Goal: Transaction & Acquisition: Purchase product/service

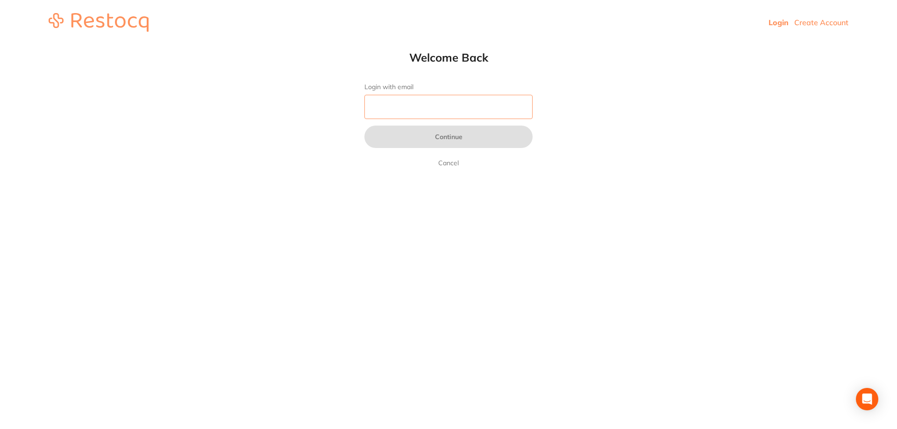
click at [479, 108] on input "Login with email" at bounding box center [449, 107] width 168 height 24
drag, startPoint x: 897, startPoint y: 1, endPoint x: 609, endPoint y: 339, distance: 443.2
click at [609, 45] on html "Login Create Account Welcome Back Login with email Continue Cancel Welcome back…" at bounding box center [448, 22] width 897 height 45
click at [412, 108] on input "Login with email" at bounding box center [449, 107] width 168 height 24
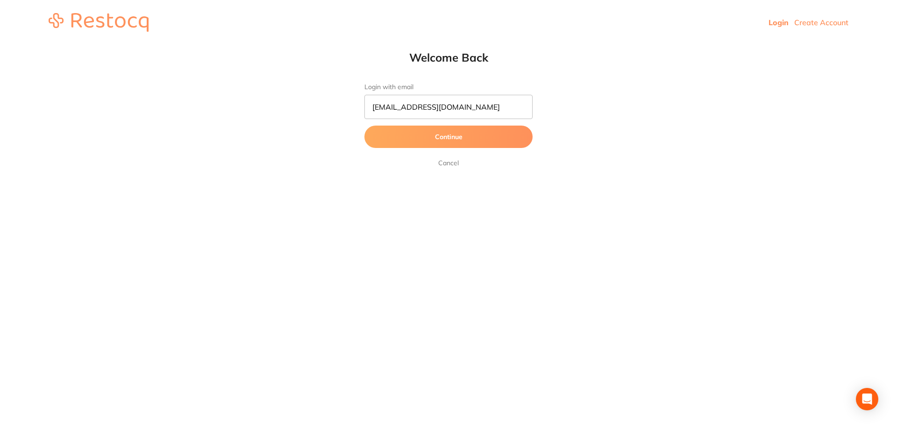
click at [422, 136] on button "Continue" at bounding box center [449, 137] width 168 height 22
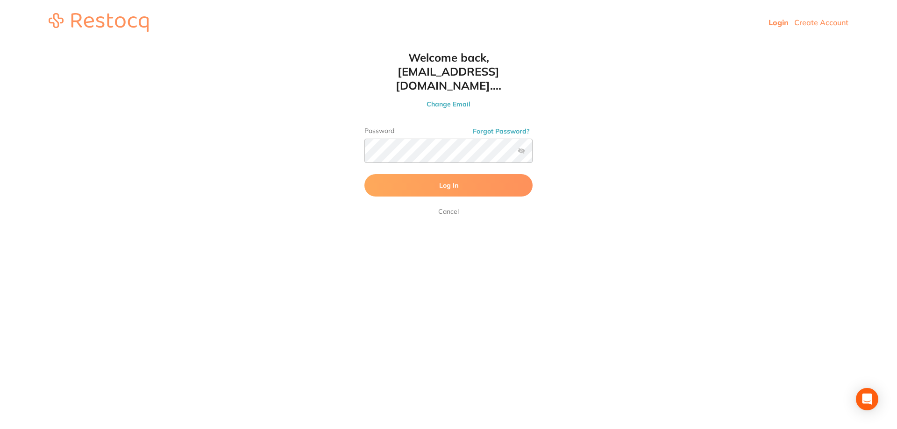
click at [521, 147] on label at bounding box center [521, 150] width 7 height 7
click at [533, 154] on input "checkbox" at bounding box center [533, 154] width 0 height 0
click at [456, 181] on span "Log In" at bounding box center [448, 185] width 19 height 8
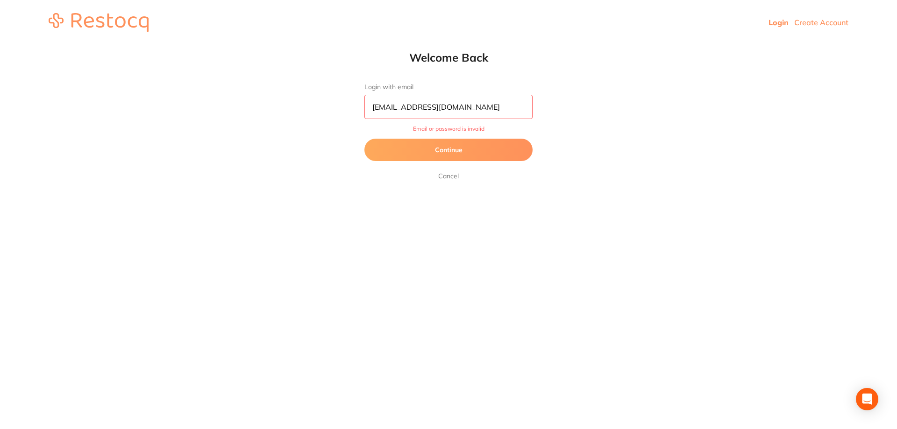
click at [486, 150] on button "Continue" at bounding box center [449, 150] width 168 height 22
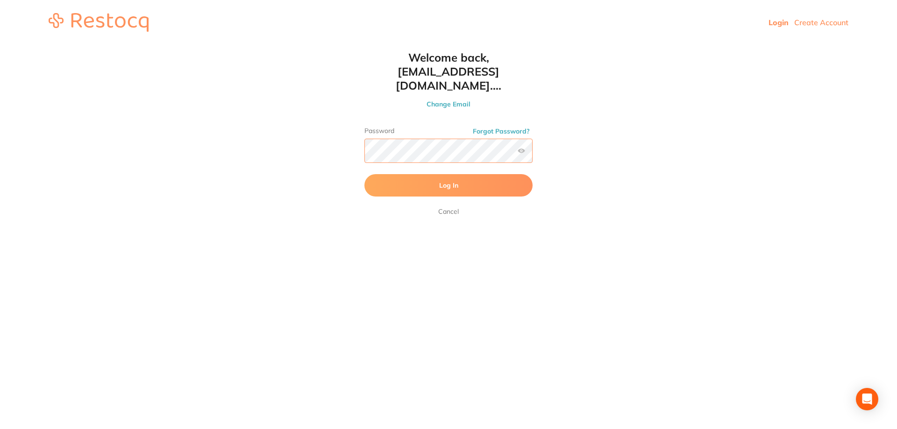
click button "Log In" at bounding box center [449, 185] width 168 height 22
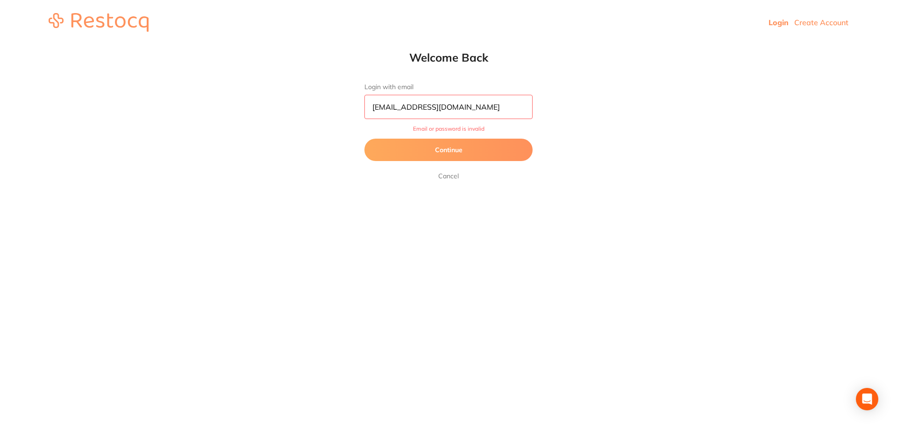
drag, startPoint x: 519, startPoint y: 103, endPoint x: 313, endPoint y: 110, distance: 206.2
click at [320, 45] on html "Login Create Account Welcome Back Login with email reception@bakerdentalroup.co…" at bounding box center [448, 22] width 897 height 45
type input "baker@experteeth.com.au"
click at [444, 150] on button "Continue" at bounding box center [449, 150] width 168 height 22
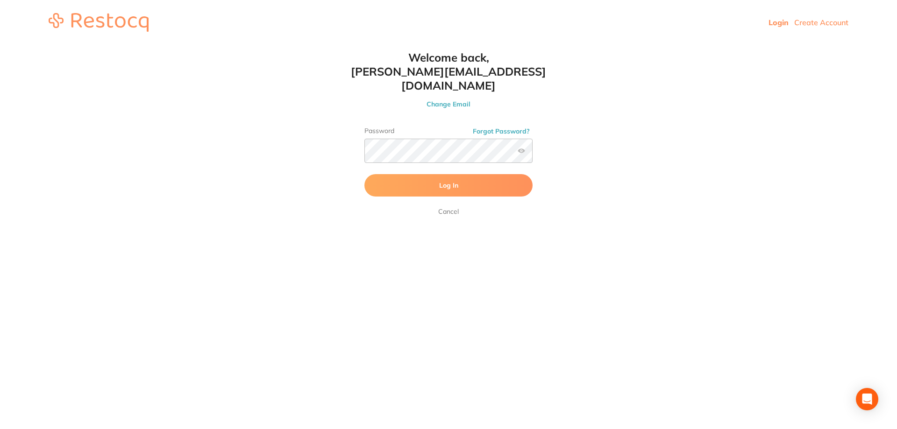
click at [477, 174] on button "Log In" at bounding box center [449, 185] width 168 height 22
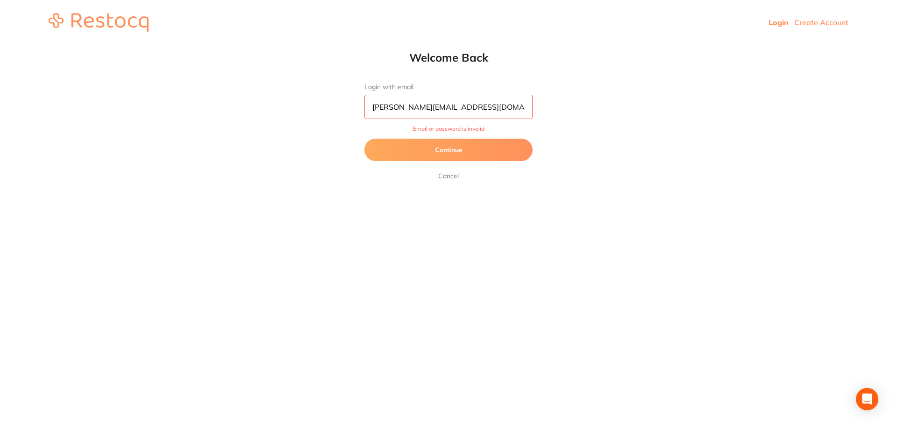
click at [470, 151] on button "Continue" at bounding box center [449, 150] width 168 height 22
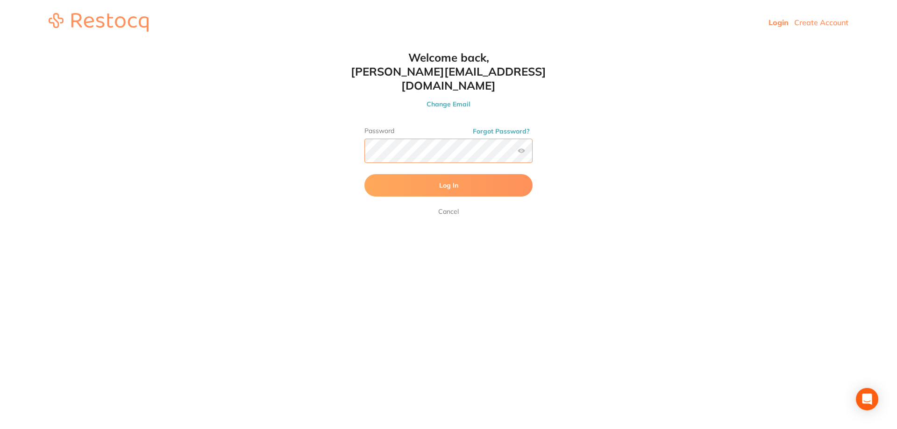
click button "Log In" at bounding box center [449, 185] width 168 height 22
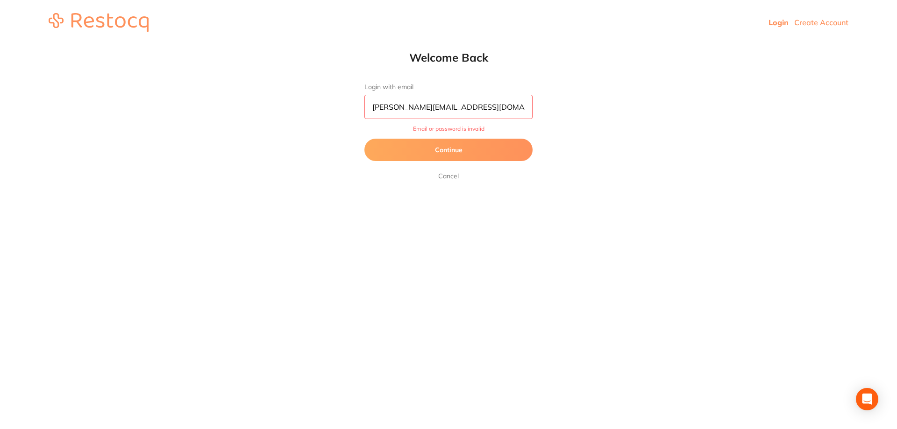
drag, startPoint x: 486, startPoint y: 106, endPoint x: 353, endPoint y: 101, distance: 133.3
click at [353, 101] on div "Welcome Back Login with email baker@experteeth.com.au Email or password is inva…" at bounding box center [449, 115] width 206 height 131
click at [447, 174] on link "Cancel" at bounding box center [448, 176] width 24 height 11
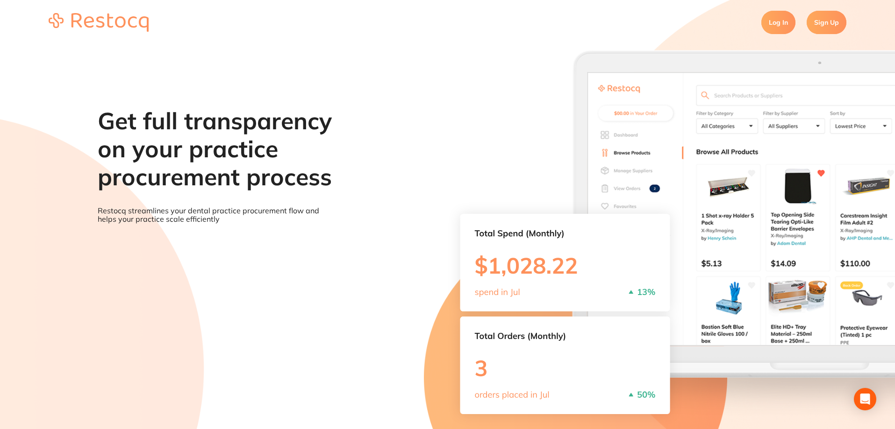
click at [772, 21] on link "Log In" at bounding box center [778, 22] width 34 height 23
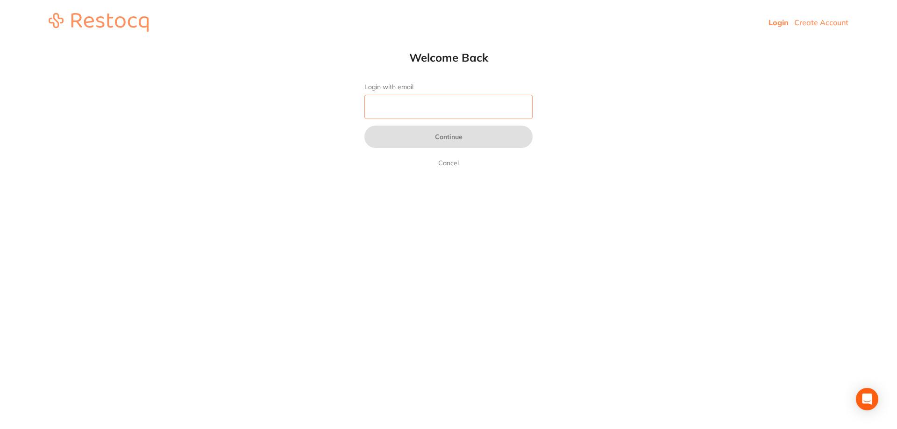
click at [421, 103] on input "Login with email" at bounding box center [449, 107] width 168 height 24
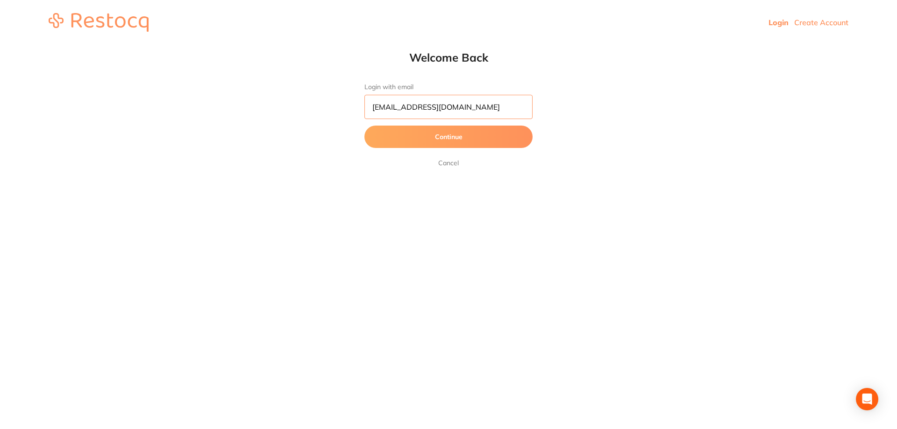
click at [452, 107] on input "reception@bakerdentalroup.com.au" at bounding box center [449, 107] width 168 height 24
type input "reception@bakerdentalgroup.com.au"
click at [453, 136] on button "Continue" at bounding box center [449, 137] width 168 height 22
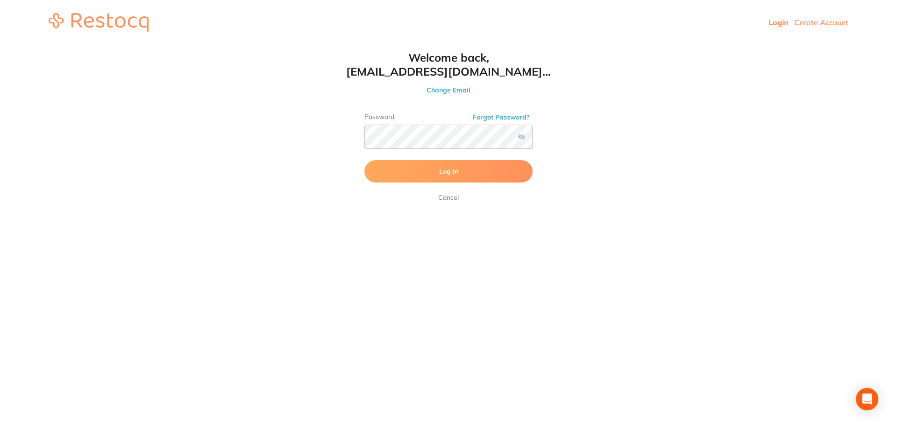
click at [474, 169] on button "Log In" at bounding box center [449, 171] width 168 height 22
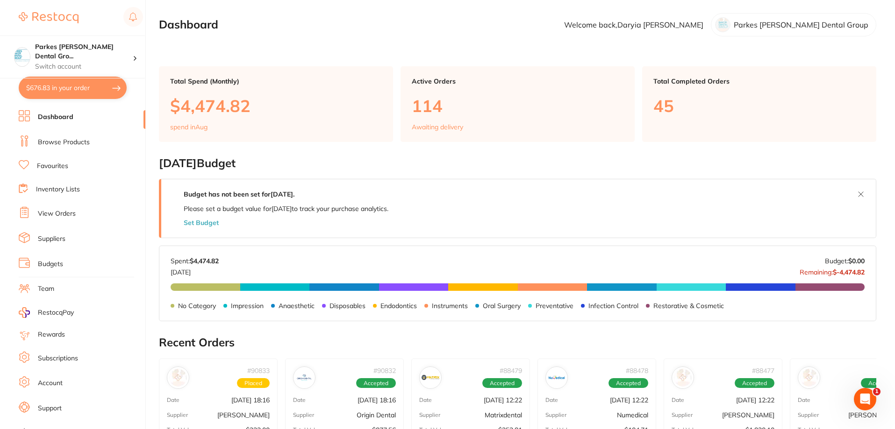
click at [84, 93] on button "$676.83 in your order" at bounding box center [73, 88] width 108 height 22
checkbox input "true"
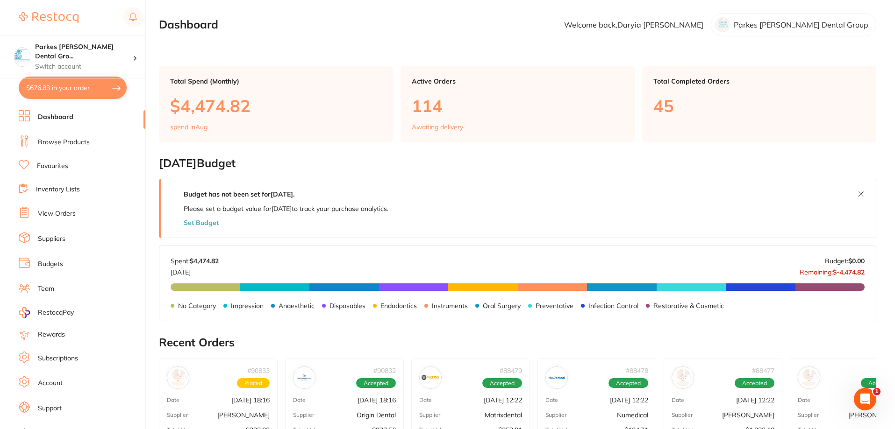
checkbox input "true"
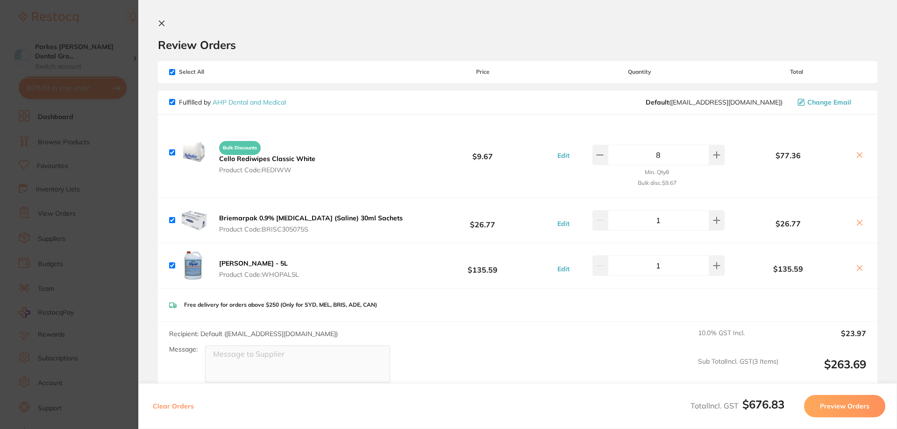
click at [125, 135] on section "Update RRP Set your pre negotiated price for this item. Item Agreed RRP (excl. …" at bounding box center [448, 214] width 897 height 429
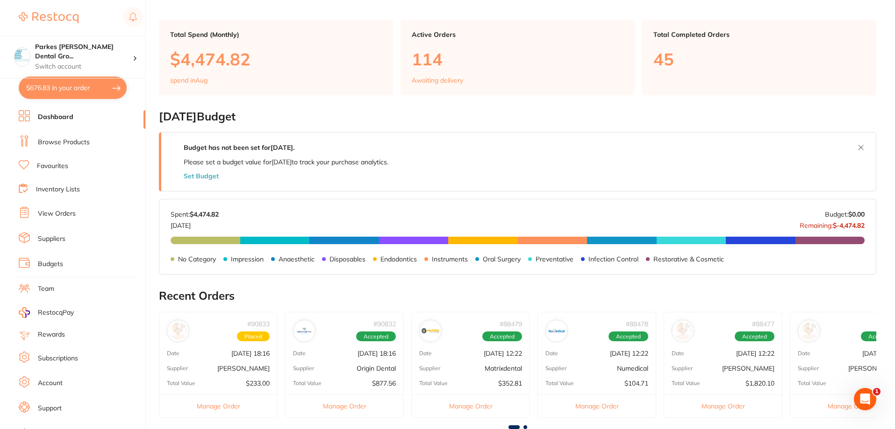
click at [69, 148] on li "Browse Products" at bounding box center [82, 143] width 127 height 14
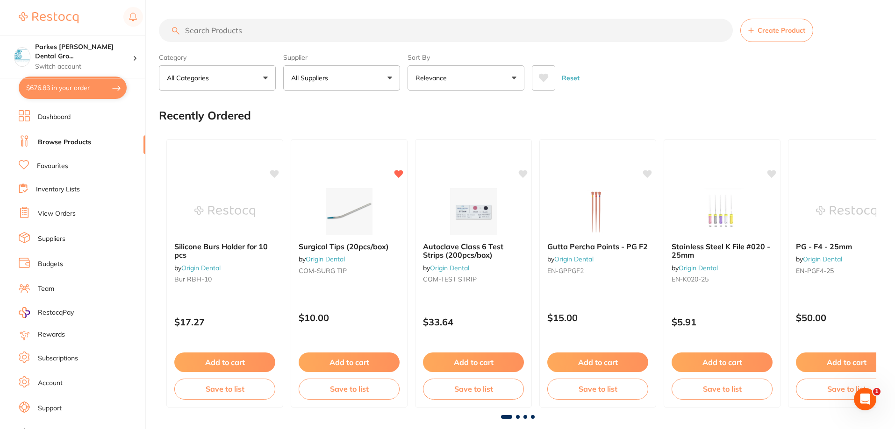
click at [255, 29] on input "search" at bounding box center [446, 30] width 574 height 23
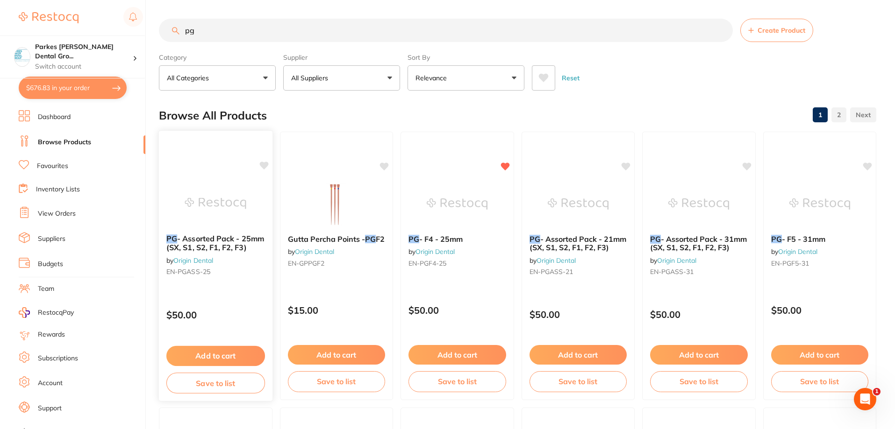
type input "pg"
click at [190, 202] on img at bounding box center [215, 203] width 61 height 47
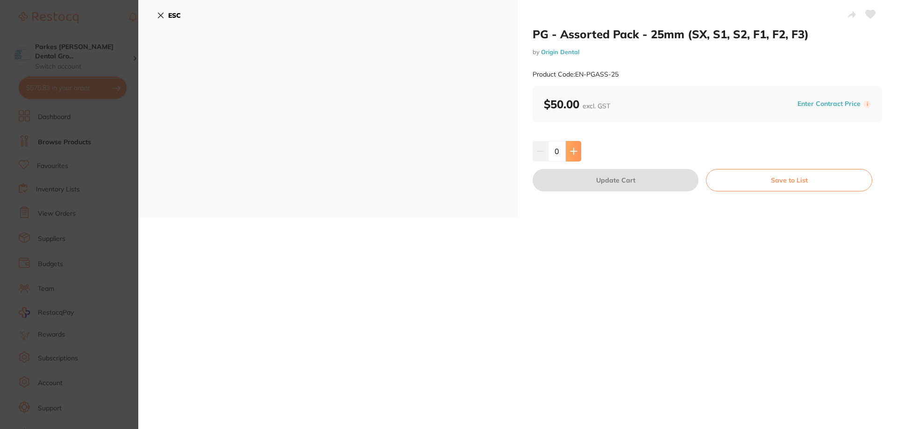
click at [575, 152] on icon at bounding box center [573, 151] width 7 height 7
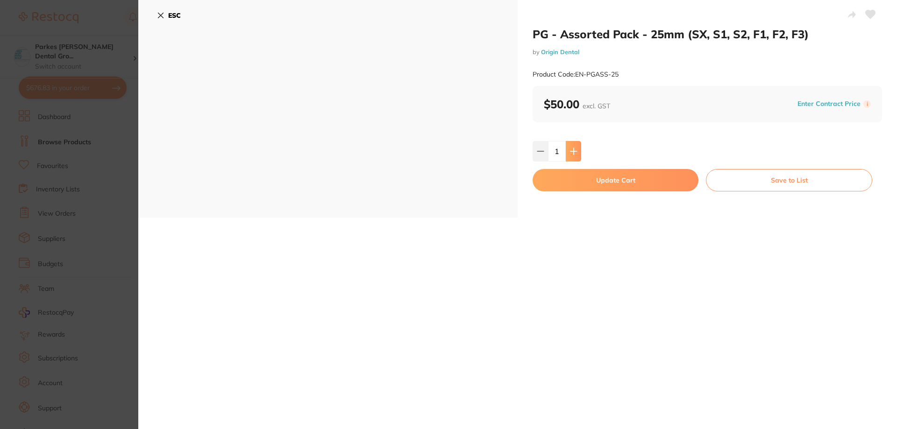
click at [575, 152] on icon at bounding box center [573, 151] width 7 height 7
type input "3"
click at [610, 182] on button "Update Cart" at bounding box center [616, 180] width 166 height 22
checkbox input "false"
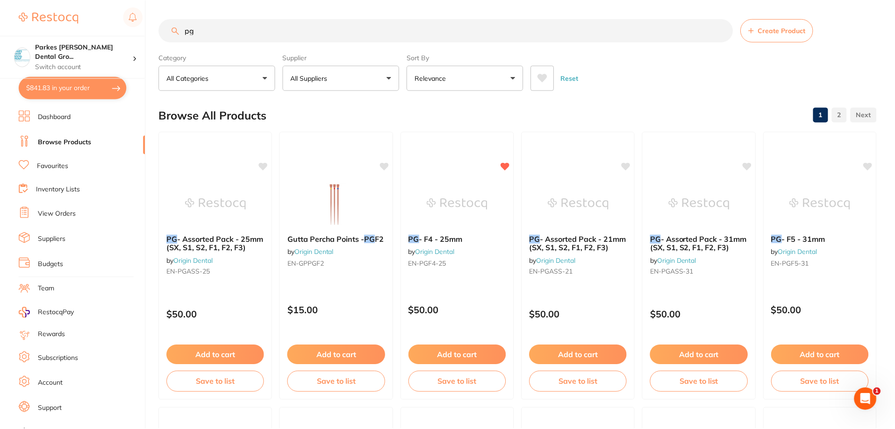
scroll to position [1, 0]
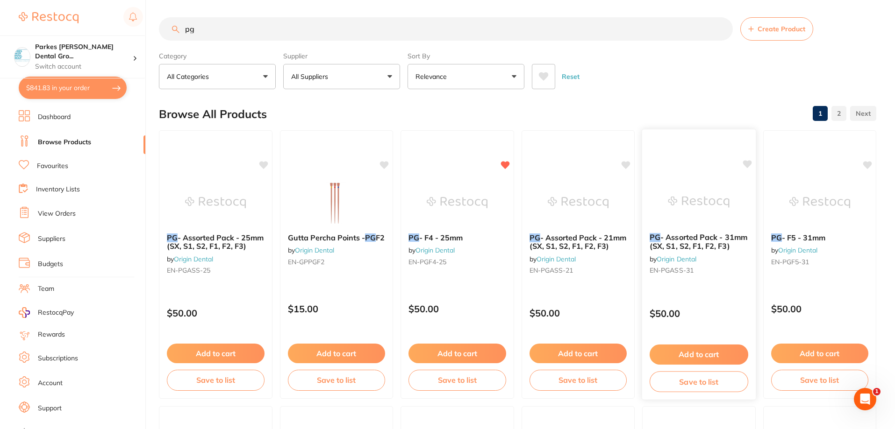
click at [724, 293] on div "PG - Assorted Pack - 31mm (SX, S1, S2, F1, F2, F3) by Origin Dental EN-PGASS-31…" at bounding box center [699, 265] width 114 height 272
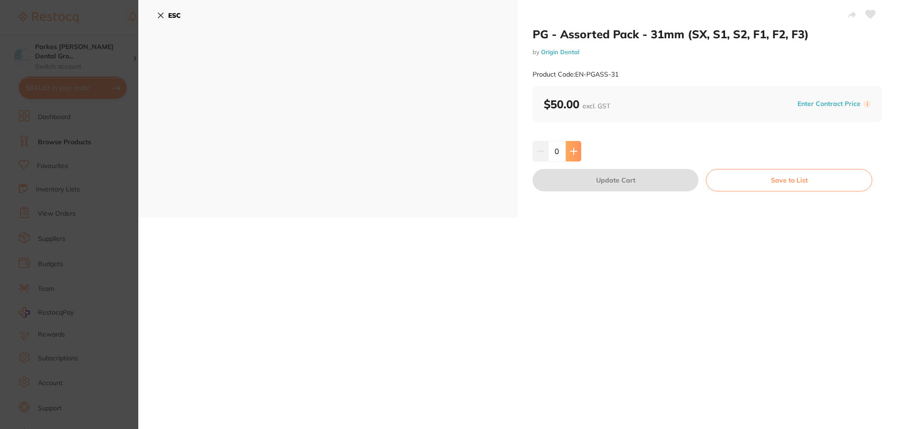
click at [577, 153] on button at bounding box center [573, 151] width 15 height 21
type input "2"
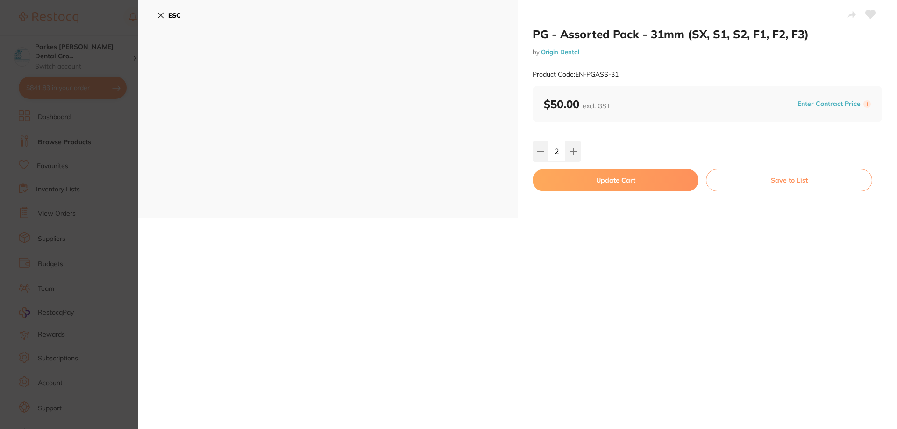
click at [592, 178] on button "Update Cart" at bounding box center [616, 180] width 166 height 22
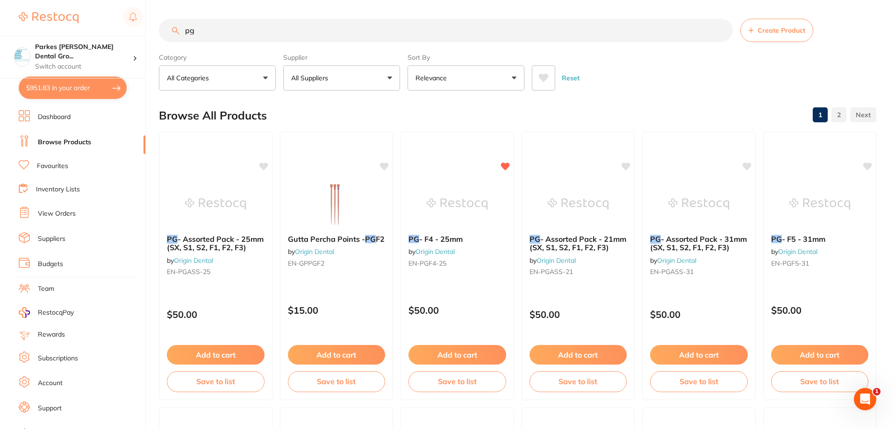
drag, startPoint x: 301, startPoint y: 37, endPoint x: 68, endPoint y: 25, distance: 233.0
click at [71, 26] on div "$951.83 Parkes Baker Dental Gro... Switch account Parkes Baker Dental Group $95…" at bounding box center [447, 214] width 895 height 429
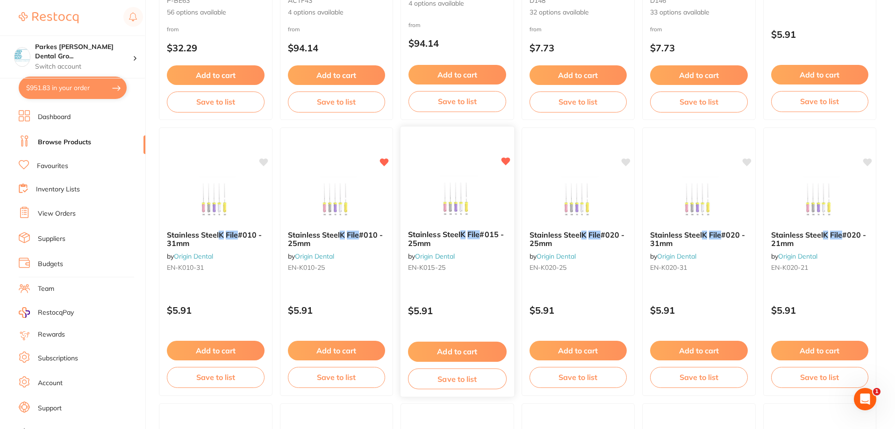
scroll to position [327, 0]
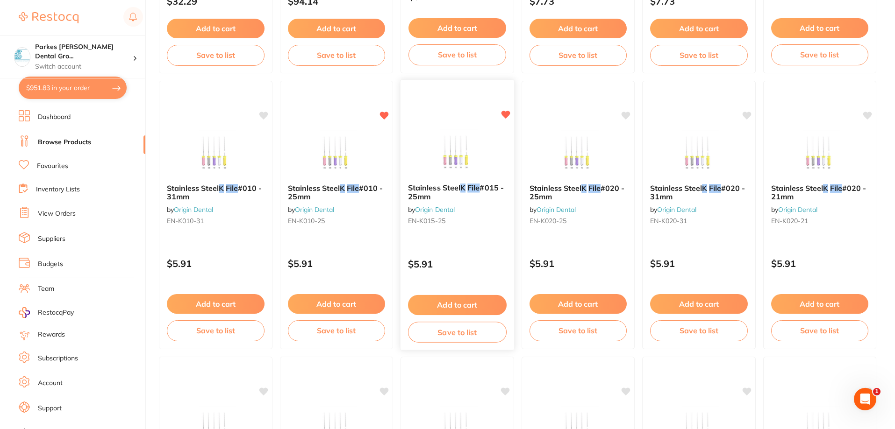
type input "k file"
click at [465, 303] on button "Add to cart" at bounding box center [457, 305] width 99 height 20
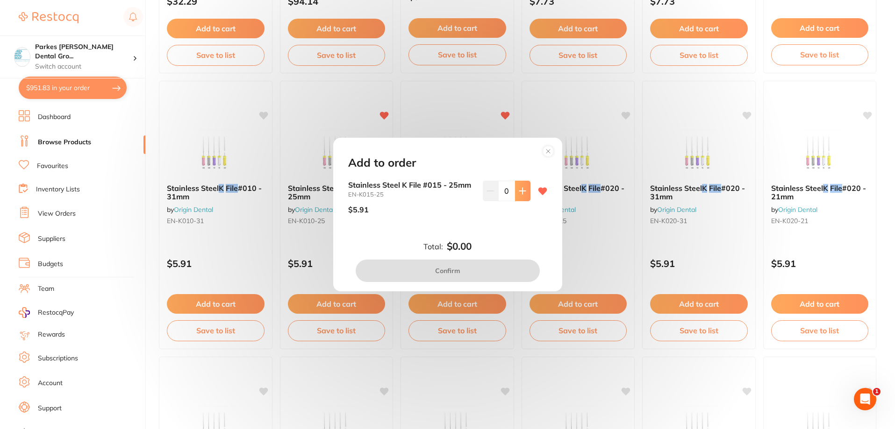
scroll to position [0, 0]
click at [519, 196] on button at bounding box center [522, 191] width 15 height 21
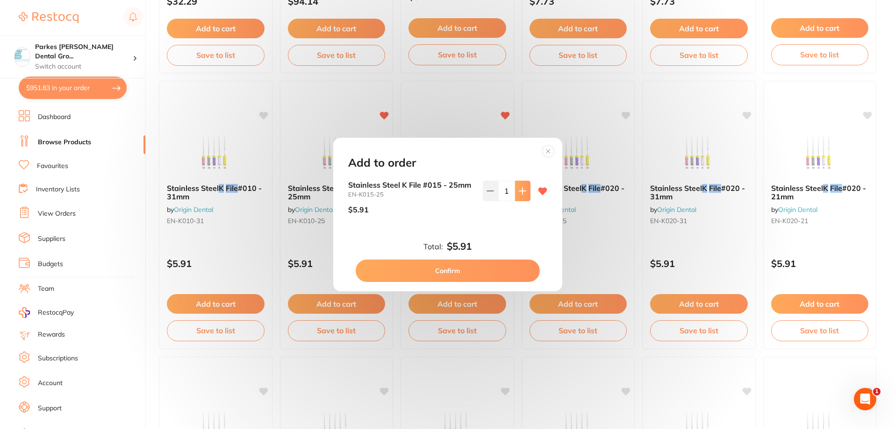
click at [519, 196] on button at bounding box center [522, 191] width 15 height 21
type input "3"
click at [462, 272] on button "Confirm" at bounding box center [448, 271] width 184 height 22
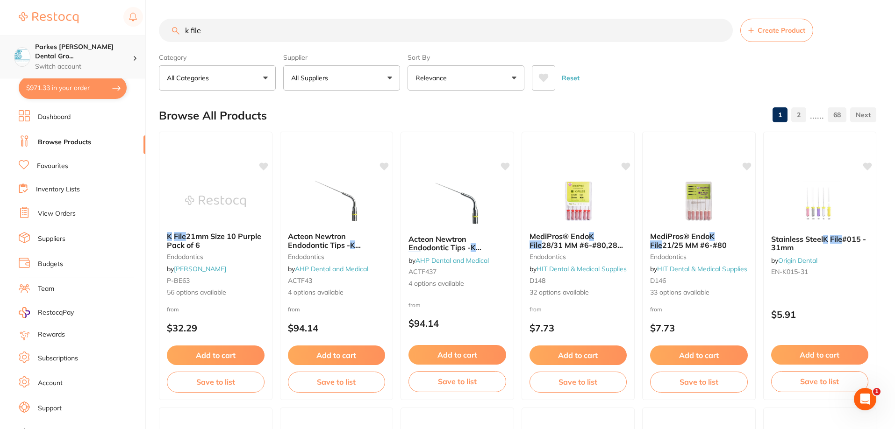
drag, startPoint x: 123, startPoint y: 33, endPoint x: 103, endPoint y: 36, distance: 20.4
click at [103, 36] on div "$971.33 Parkes Baker Dental Gro... Switch account Parkes Baker Dental Group $97…" at bounding box center [447, 214] width 895 height 429
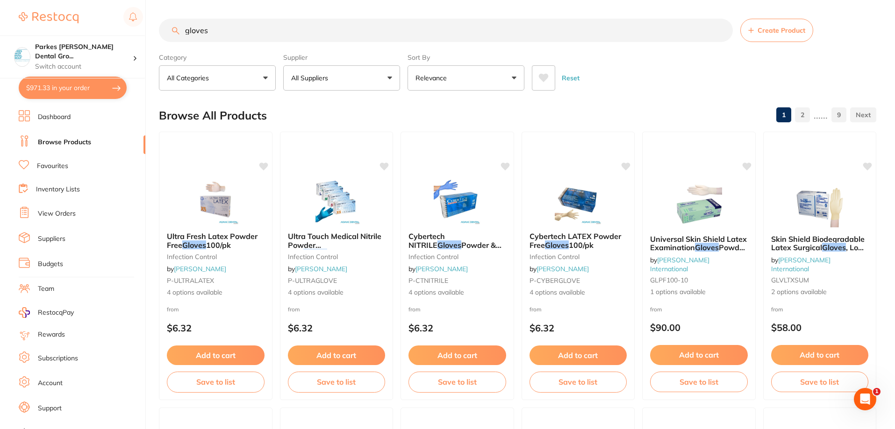
click at [343, 71] on button "All Suppliers" at bounding box center [341, 77] width 117 height 25
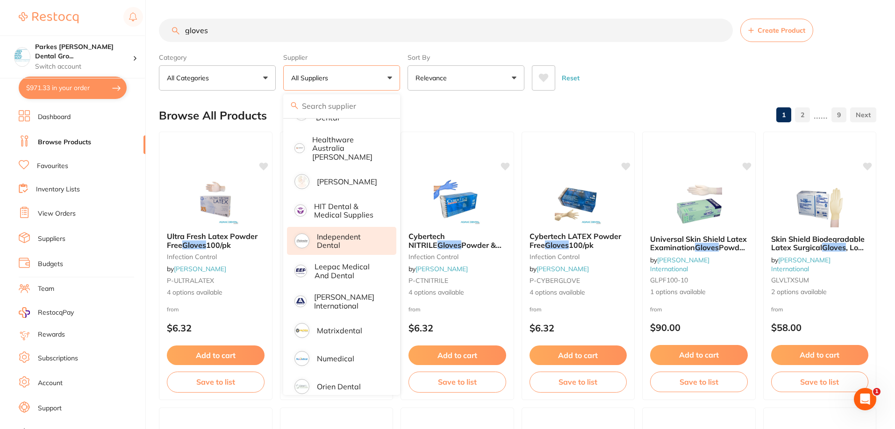
scroll to position [234, 0]
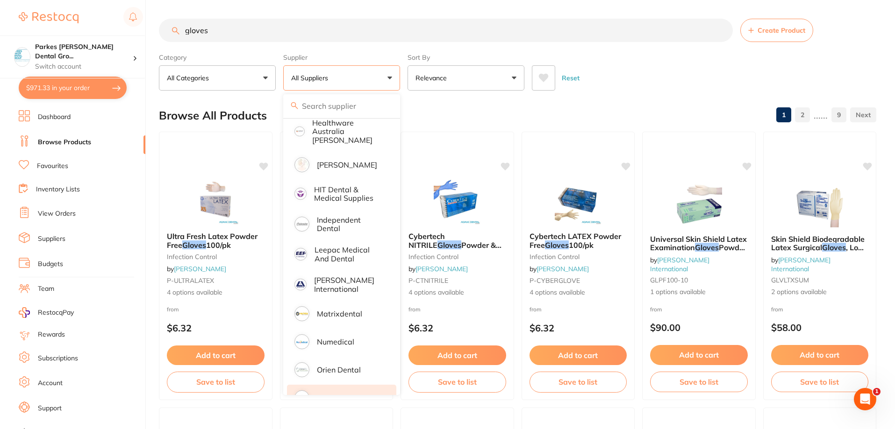
click at [348, 385] on li "Origin Dental" at bounding box center [341, 398] width 109 height 26
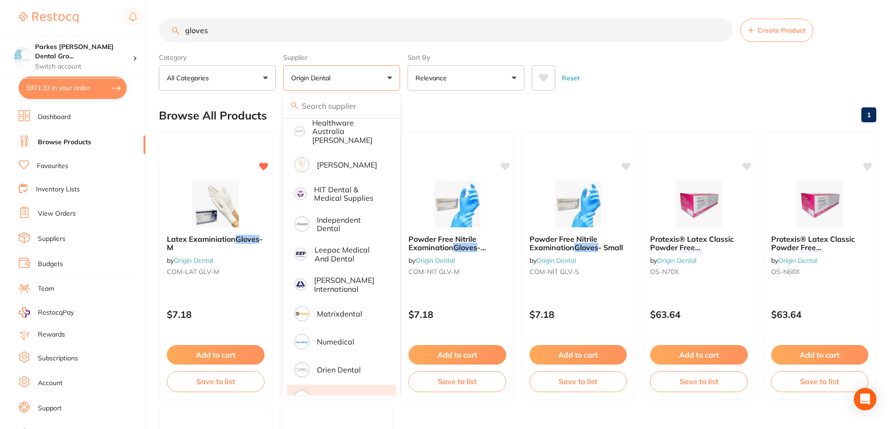
click at [642, 72] on div "Reset" at bounding box center [700, 74] width 337 height 33
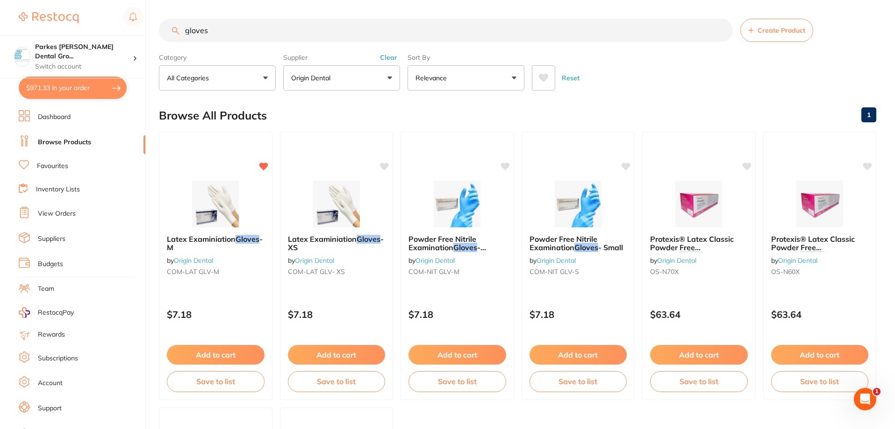
scroll to position [0, 0]
click at [243, 30] on input "gloves" at bounding box center [446, 30] width 574 height 23
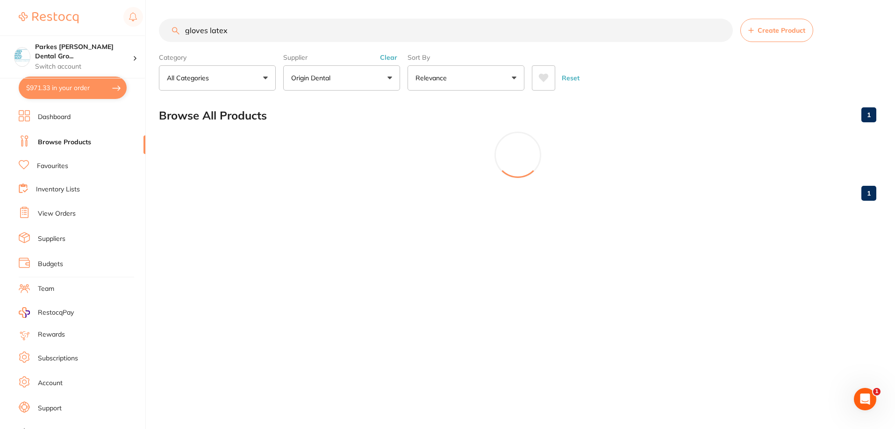
scroll to position [292, 0]
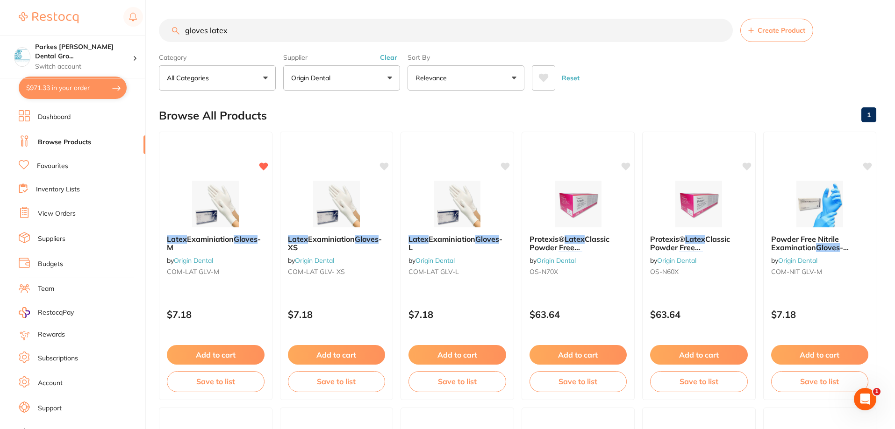
click at [391, 55] on button "Clear" at bounding box center [388, 57] width 23 height 8
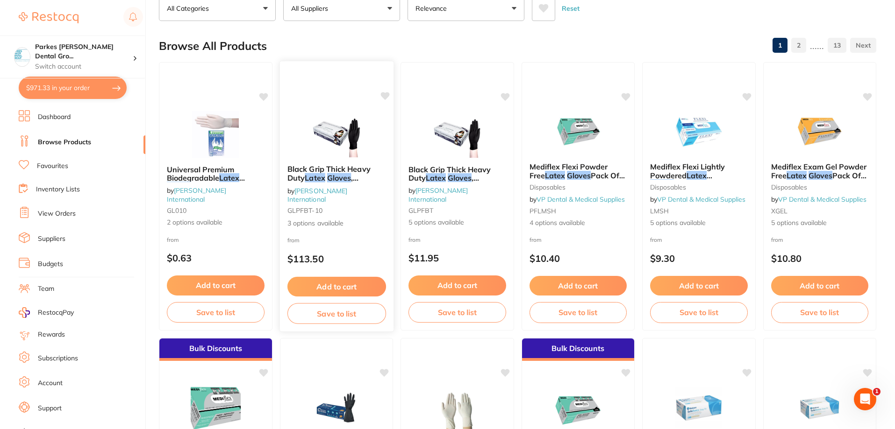
scroll to position [0, 0]
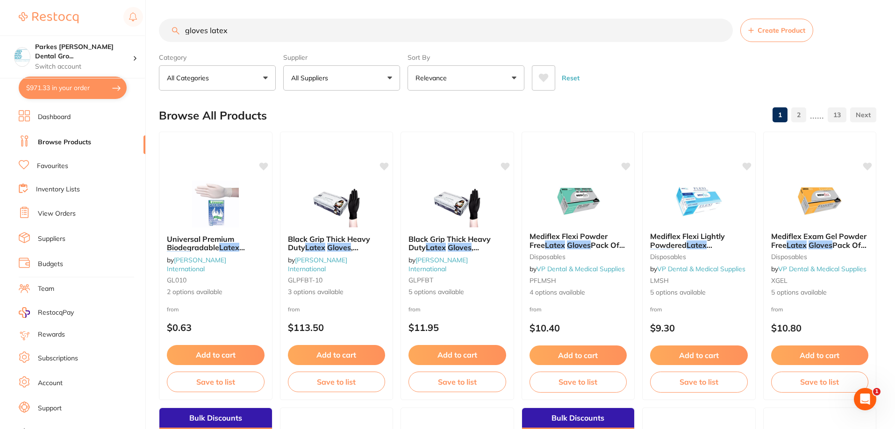
click at [356, 78] on button "All Suppliers" at bounding box center [341, 77] width 117 height 25
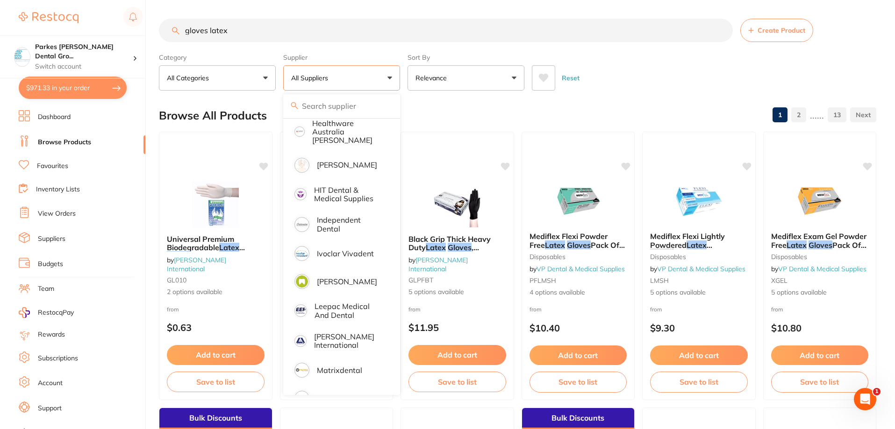
click at [488, 71] on button "Relevance" at bounding box center [466, 77] width 117 height 25
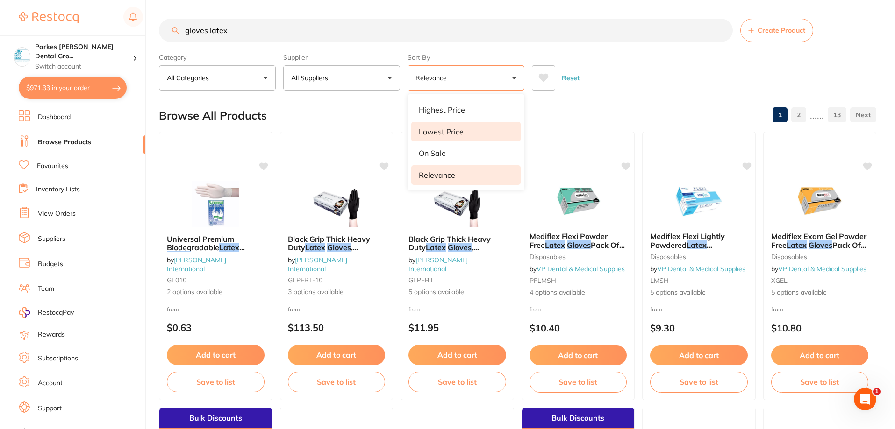
click at [460, 133] on p "Lowest Price" at bounding box center [441, 132] width 45 height 8
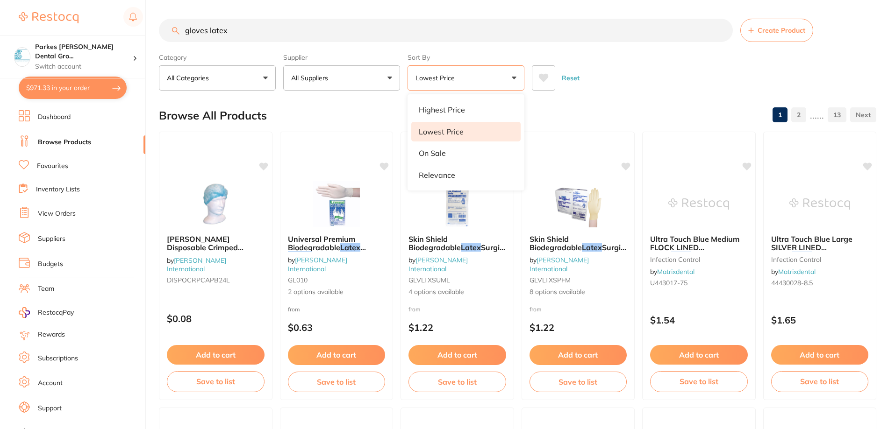
click at [614, 75] on div "Reset" at bounding box center [700, 74] width 337 height 33
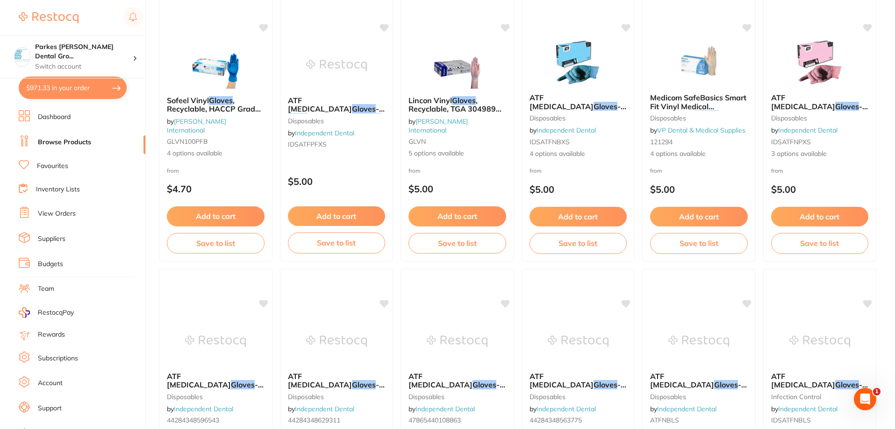
scroll to position [888, 0]
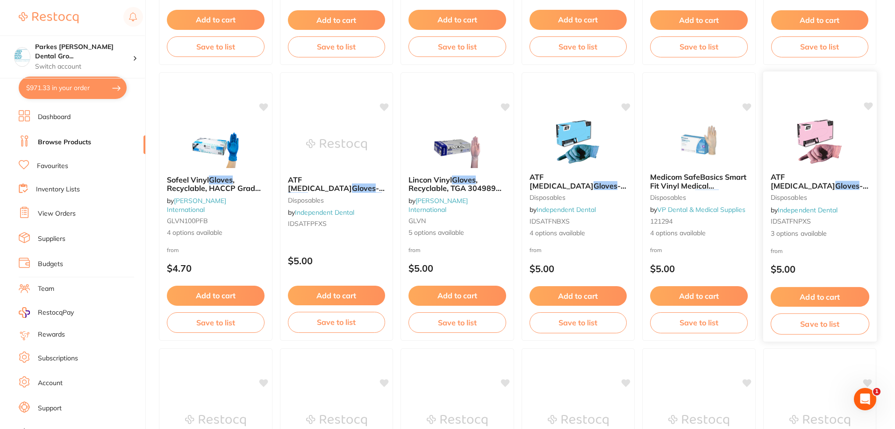
click at [839, 239] on div "ATF Dental Examination Gloves - Nitrile - PINK disposables by Independent Denta…" at bounding box center [820, 205] width 114 height 81
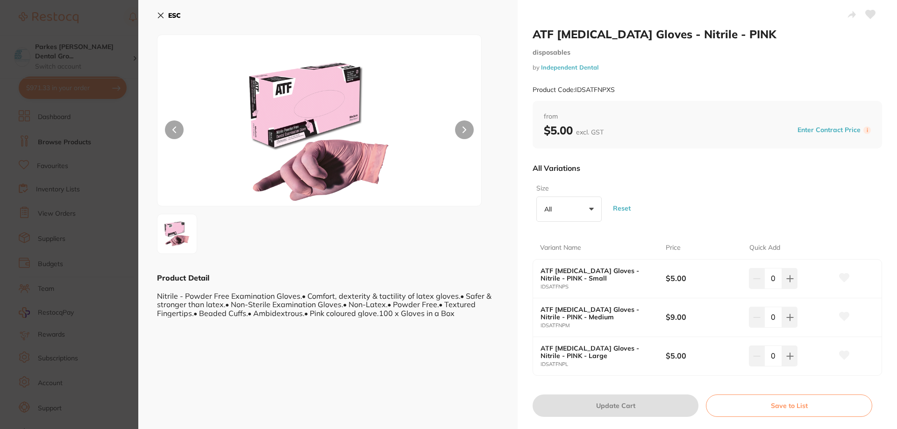
click at [159, 12] on icon at bounding box center [160, 15] width 7 height 7
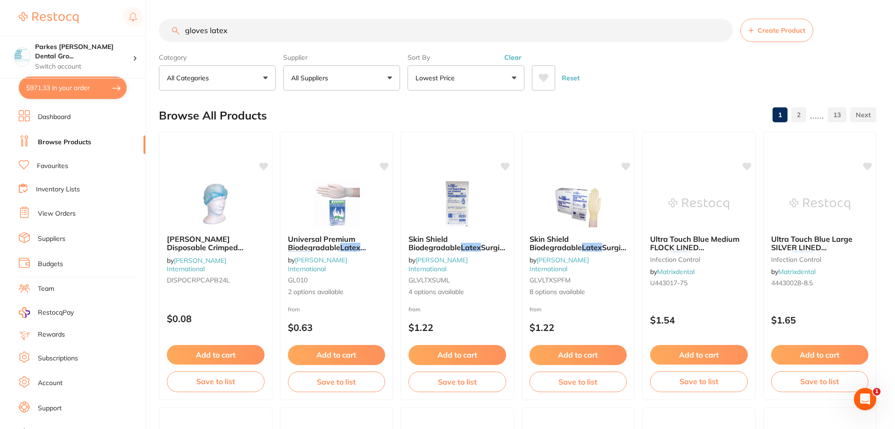
click at [340, 71] on button "All Suppliers" at bounding box center [341, 77] width 117 height 25
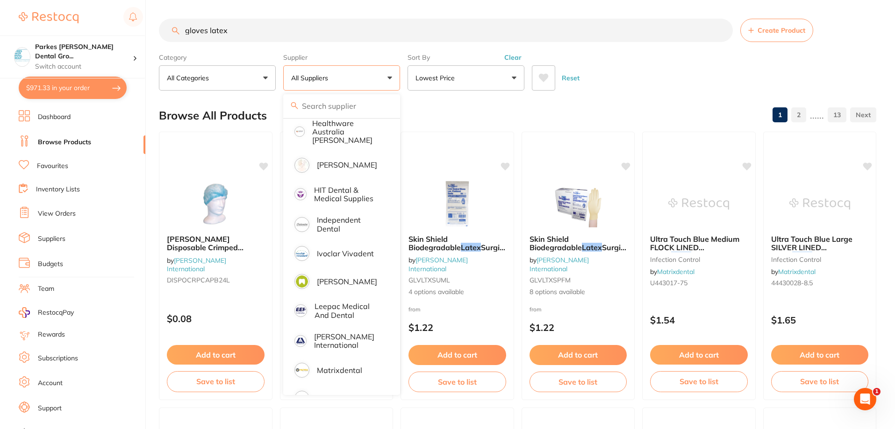
click at [472, 78] on button "Lowest Price" at bounding box center [466, 77] width 117 height 25
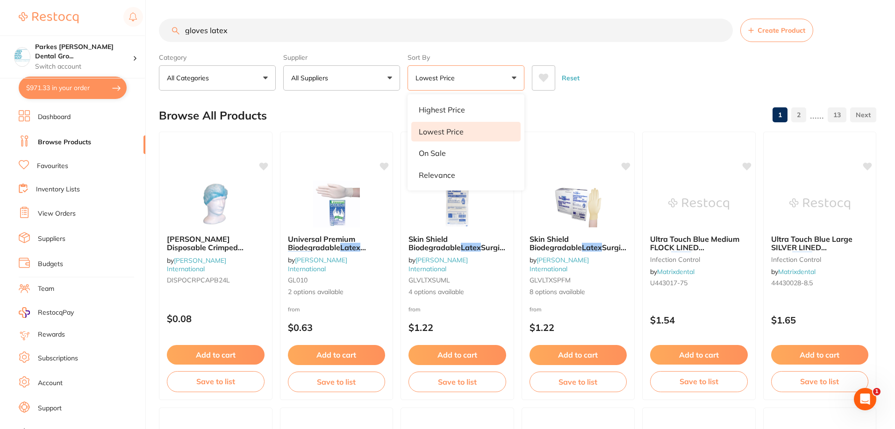
click at [336, 68] on button "All Suppliers" at bounding box center [341, 77] width 117 height 25
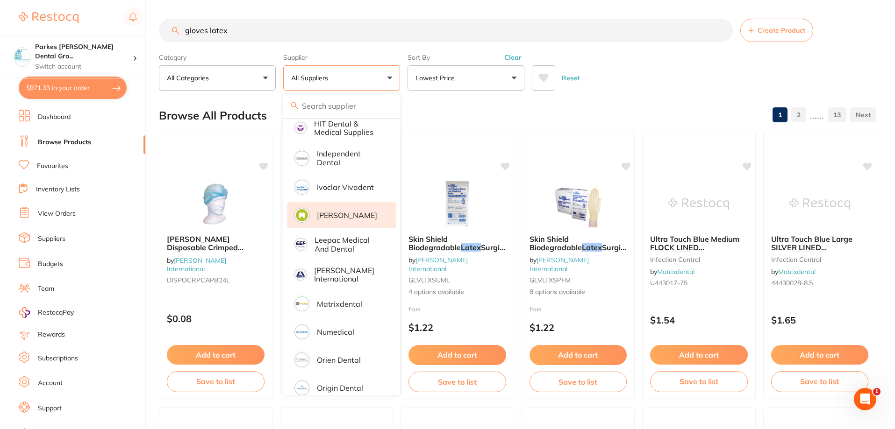
scroll to position [450, 0]
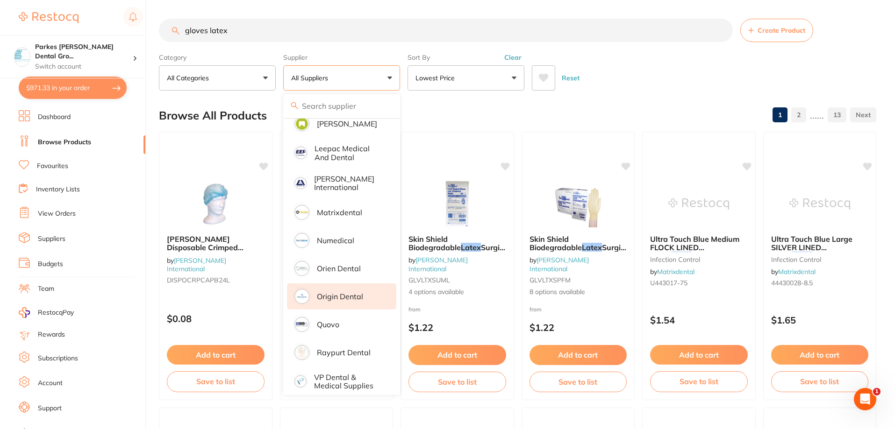
click at [332, 293] on p "Origin Dental" at bounding box center [340, 297] width 46 height 8
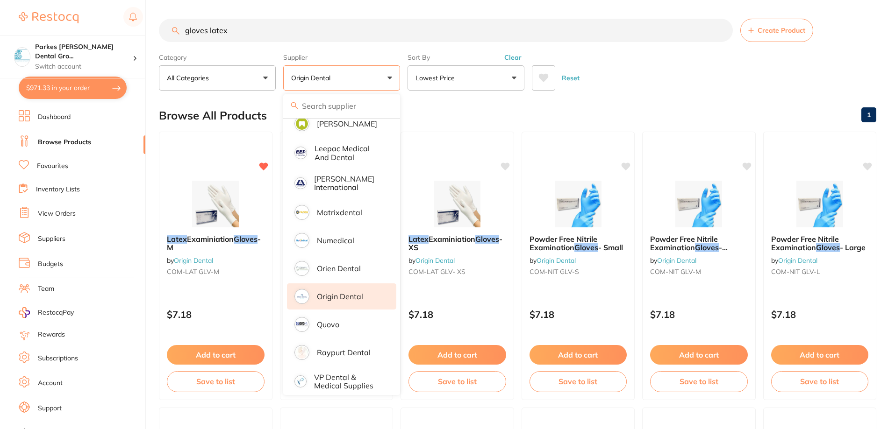
click at [517, 58] on button "Clear" at bounding box center [512, 57] width 23 height 8
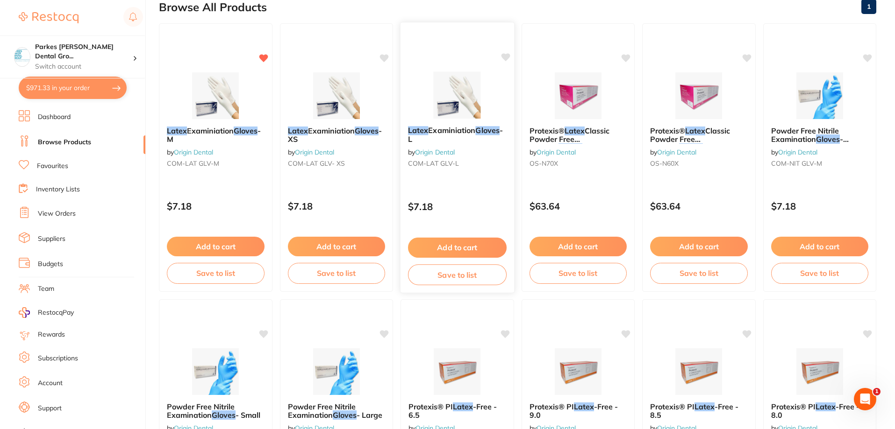
scroll to position [0, 0]
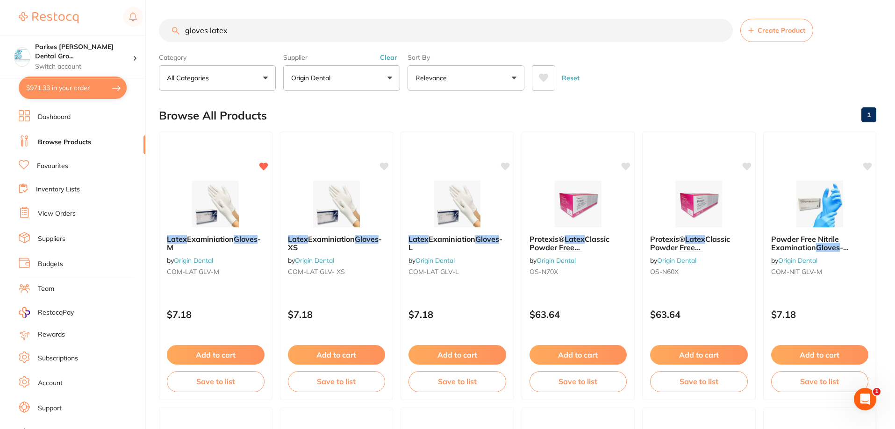
click at [649, 90] on div "Reset" at bounding box center [700, 74] width 337 height 33
drag, startPoint x: 254, startPoint y: 27, endPoint x: 157, endPoint y: 21, distance: 96.5
click at [157, 21] on div "$971.33 Parkes Baker Dental Gro... Switch account Parkes Baker Dental Group $97…" at bounding box center [447, 214] width 895 height 429
click at [382, 59] on button "Clear" at bounding box center [388, 57] width 23 height 8
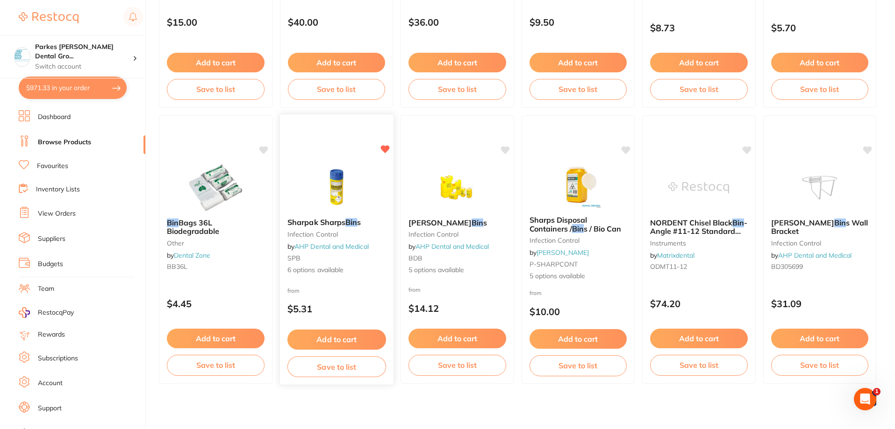
scroll to position [848, 0]
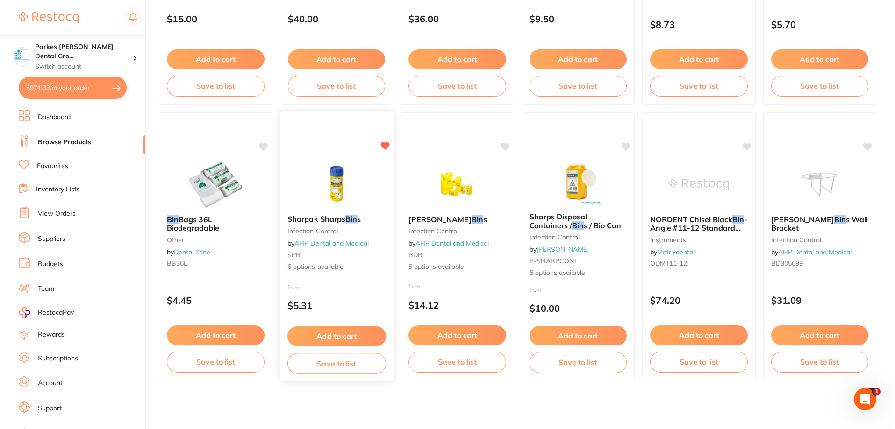
type input "bin"
click at [328, 193] on img at bounding box center [336, 183] width 61 height 47
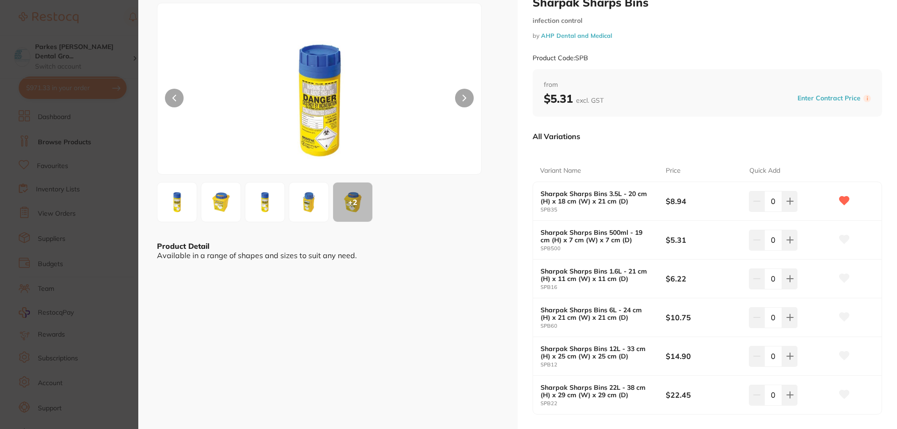
scroll to position [47, 0]
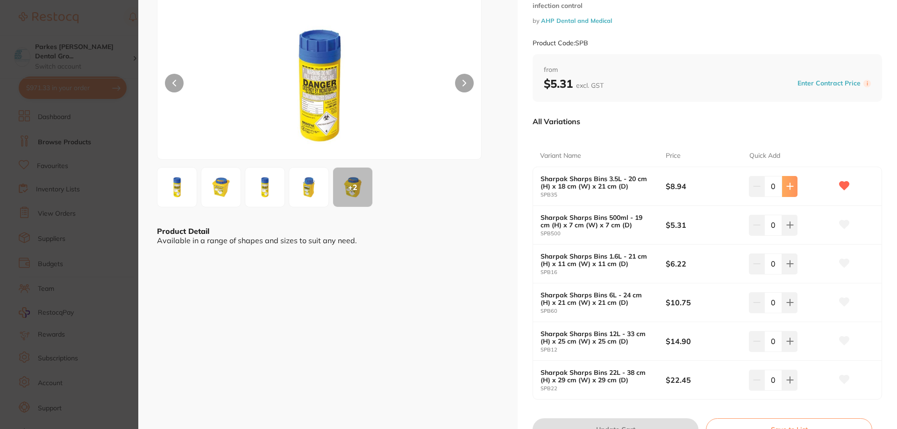
click at [792, 188] on icon at bounding box center [790, 186] width 7 height 7
click at [789, 188] on icon at bounding box center [790, 186] width 7 height 7
type input "3"
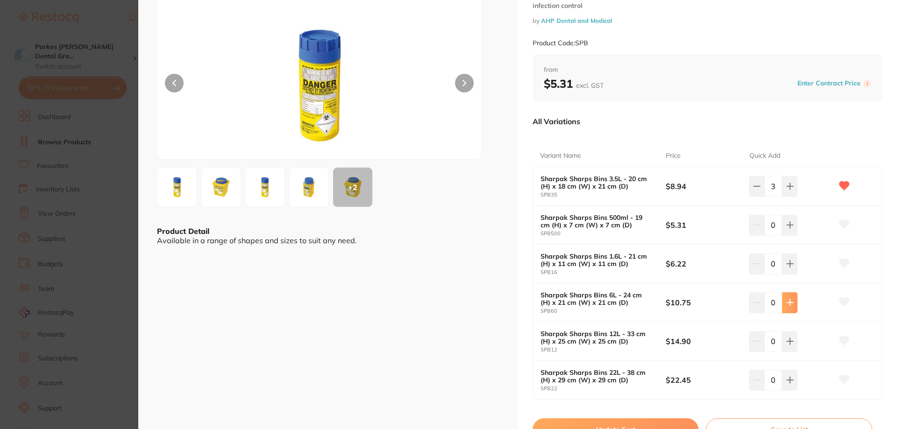
click at [791, 190] on icon at bounding box center [790, 186] width 7 height 7
type input "1"
click at [611, 422] on button "Update Cart" at bounding box center [616, 430] width 166 height 22
checkbox input "false"
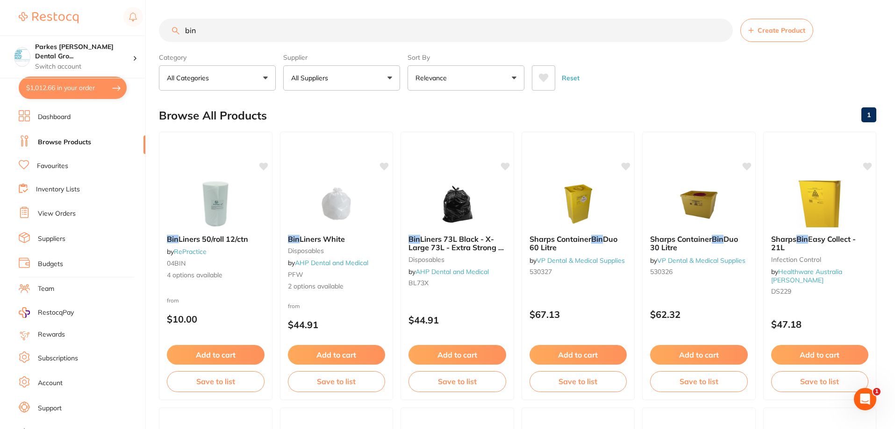
drag, startPoint x: 260, startPoint y: 31, endPoint x: 144, endPoint y: 31, distance: 115.9
click at [144, 31] on div "$1,012.66 Parkes Baker Dental Gro... Switch account Parkes Baker Dental Group $…" at bounding box center [447, 214] width 895 height 429
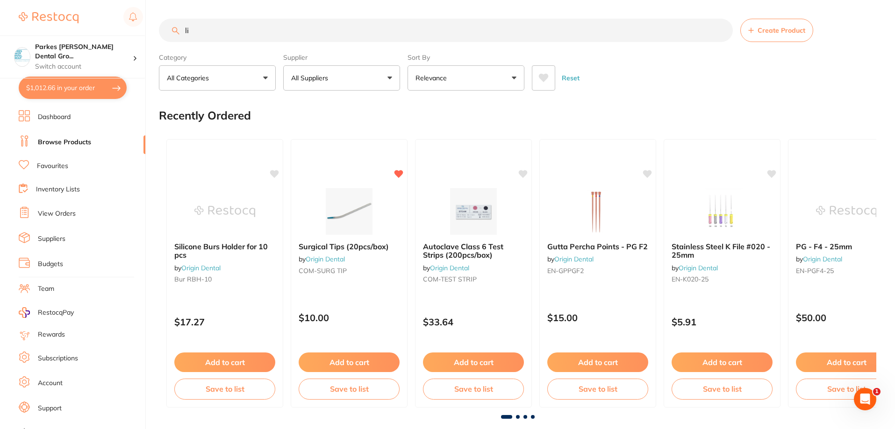
type input "lig"
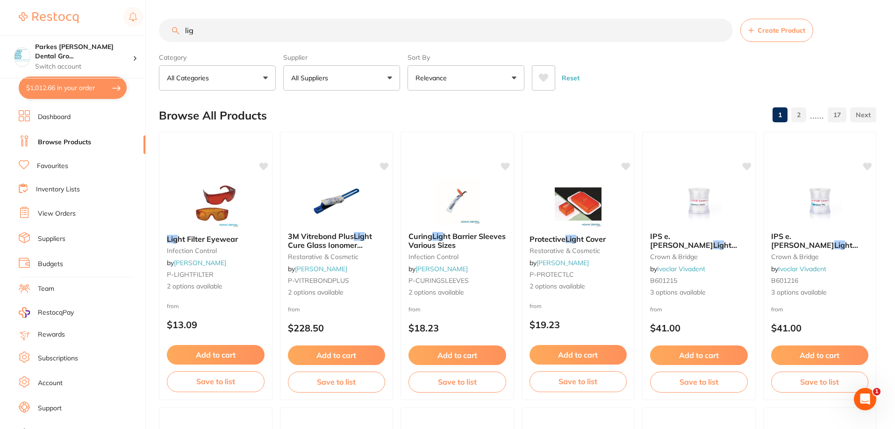
drag, startPoint x: 265, startPoint y: 33, endPoint x: 143, endPoint y: 29, distance: 122.0
click at [143, 29] on div "$1,012.66 Parkes Baker Dental Gro... Switch account Parkes Baker Dental Group $…" at bounding box center [447, 214] width 895 height 429
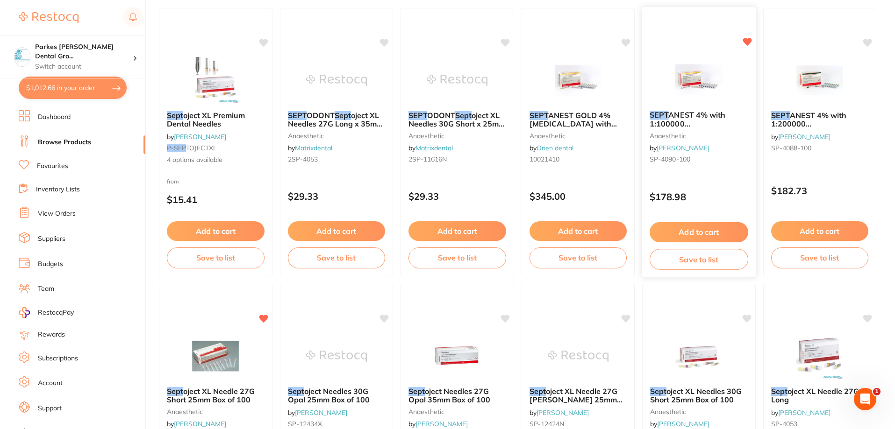
scroll to position [140, 0]
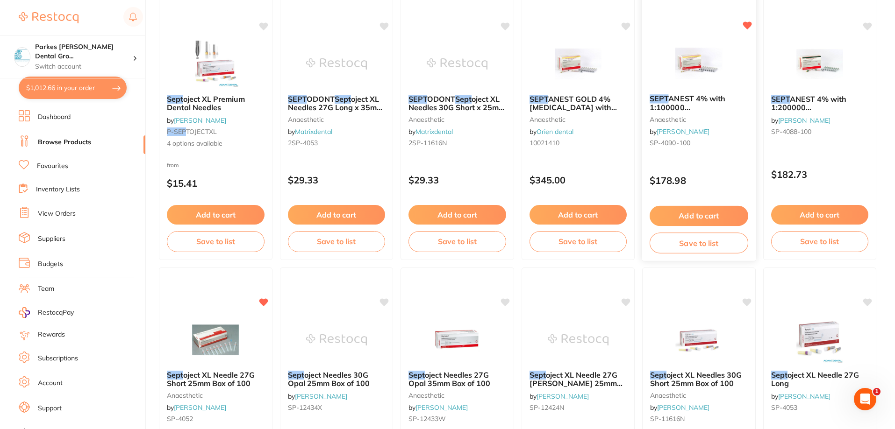
type input "sept"
click at [694, 214] on button "Add to cart" at bounding box center [699, 216] width 99 height 20
